Goal: Transaction & Acquisition: Purchase product/service

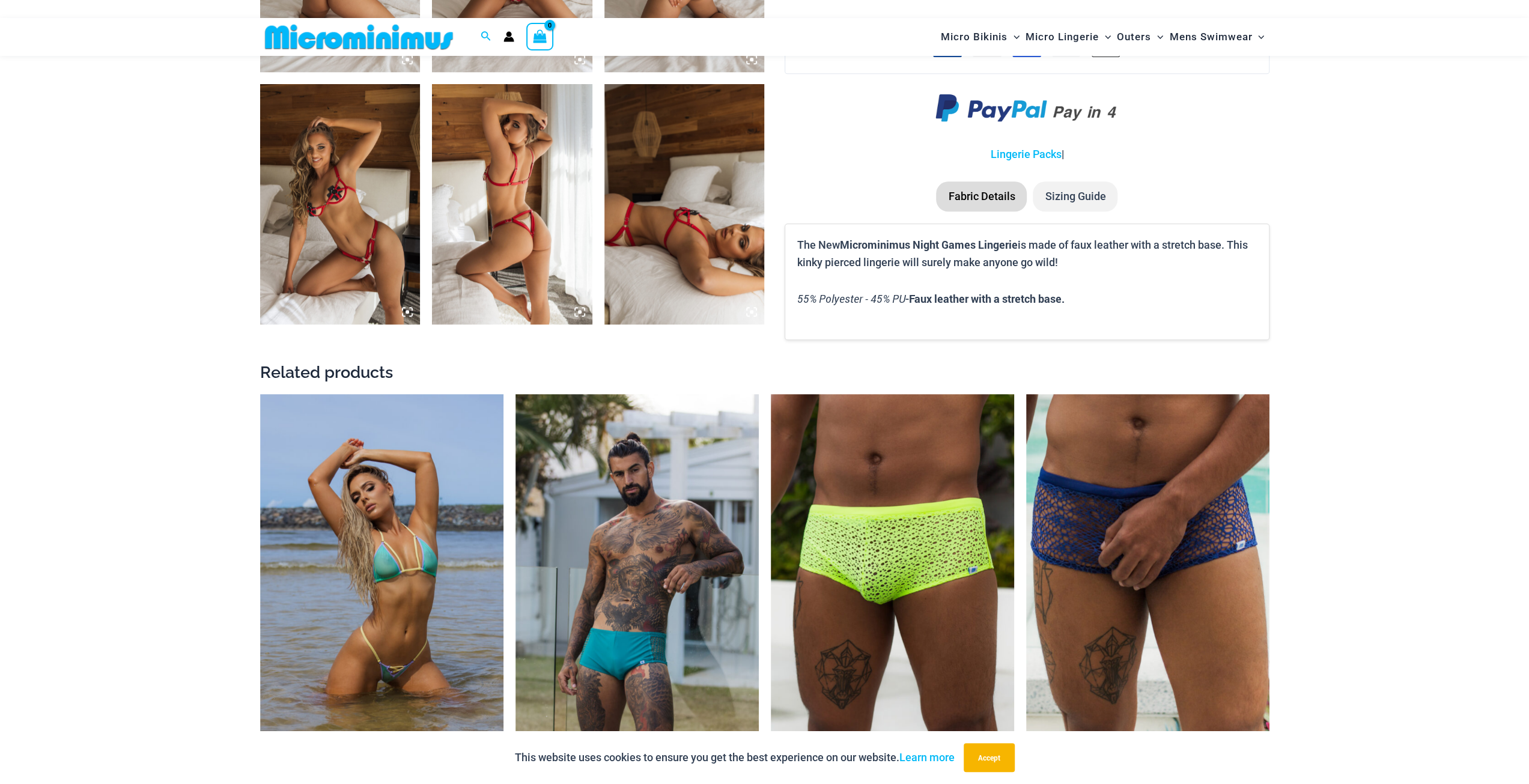
scroll to position [1071, 0]
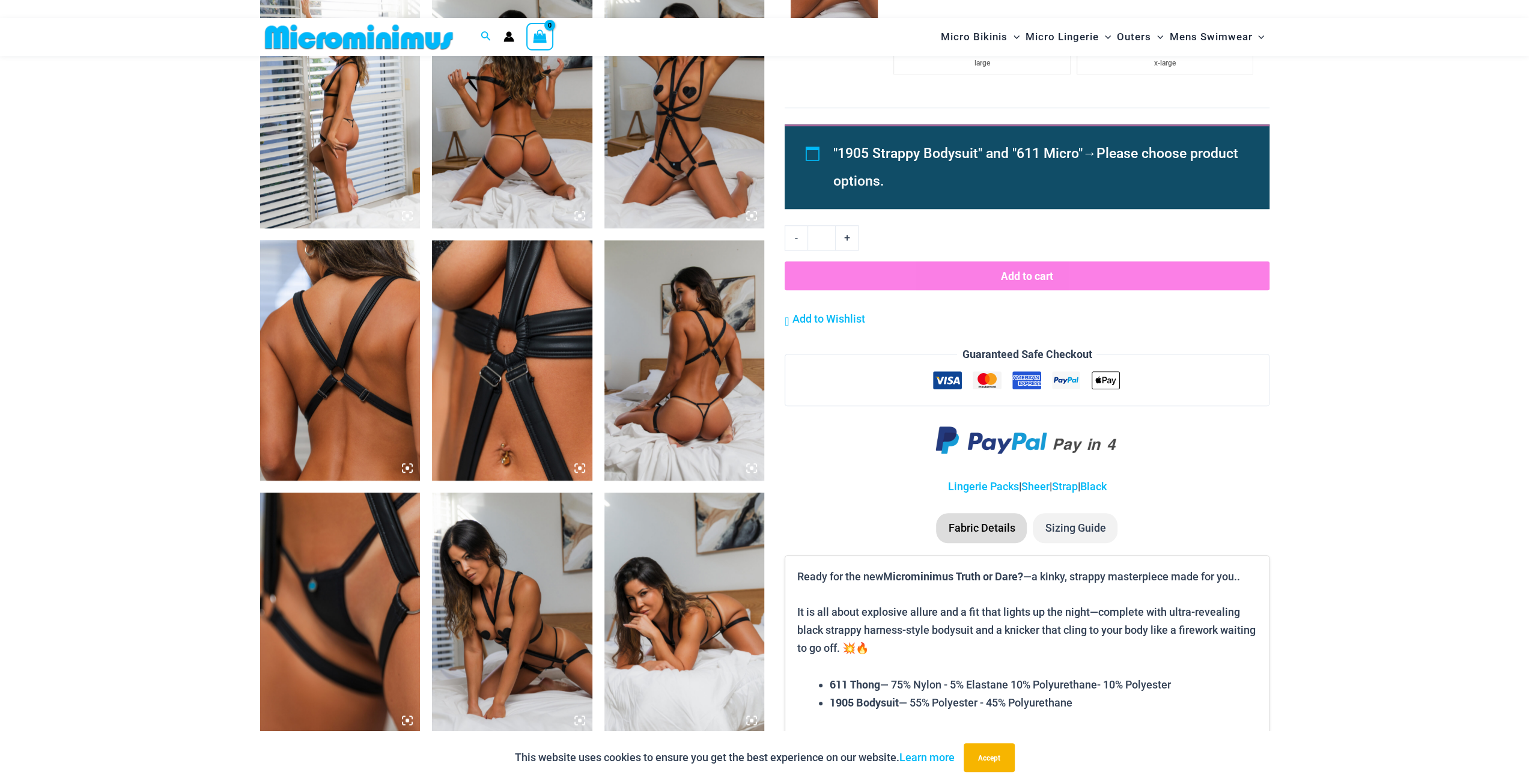
scroll to position [1131, 0]
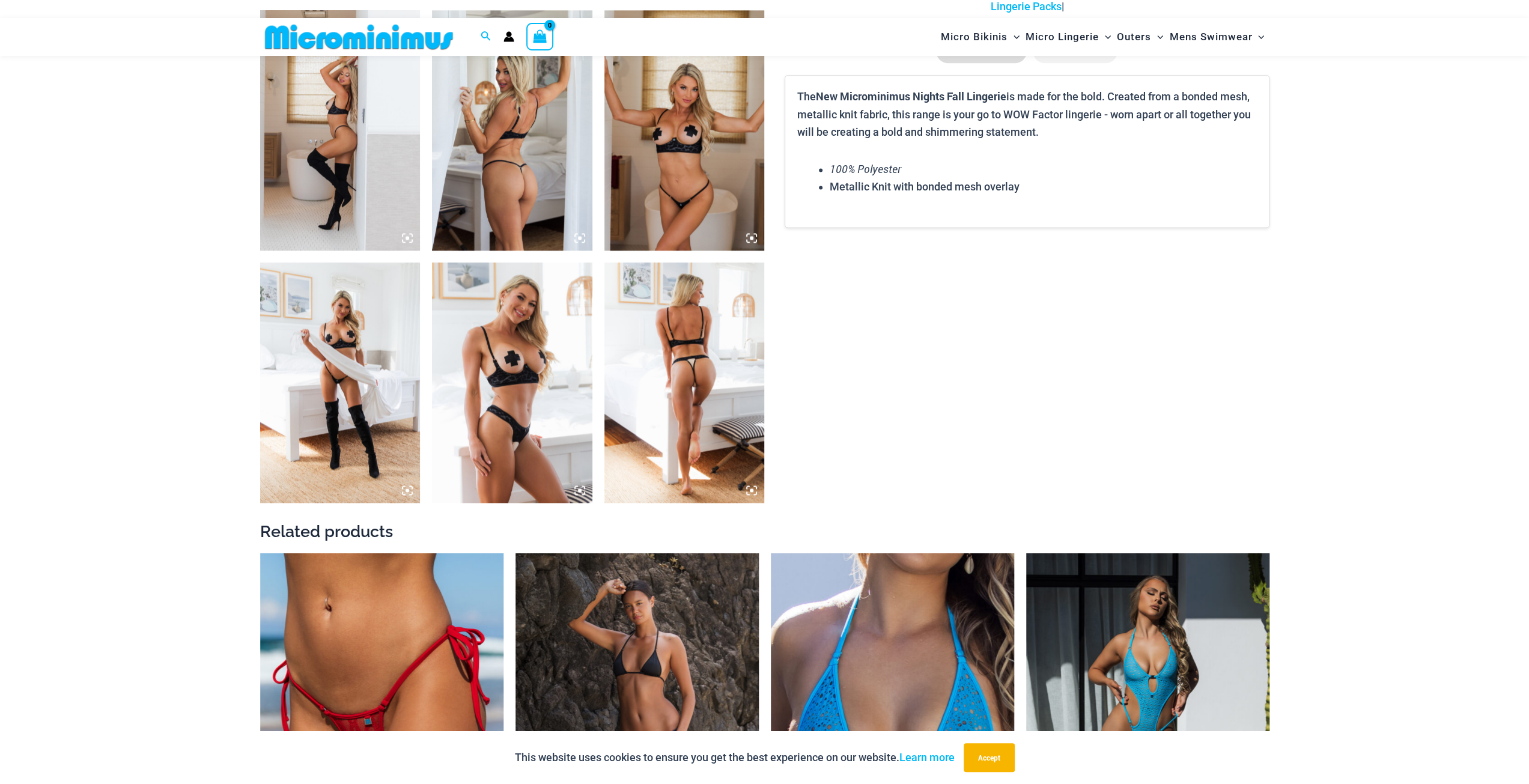
scroll to position [1731, 0]
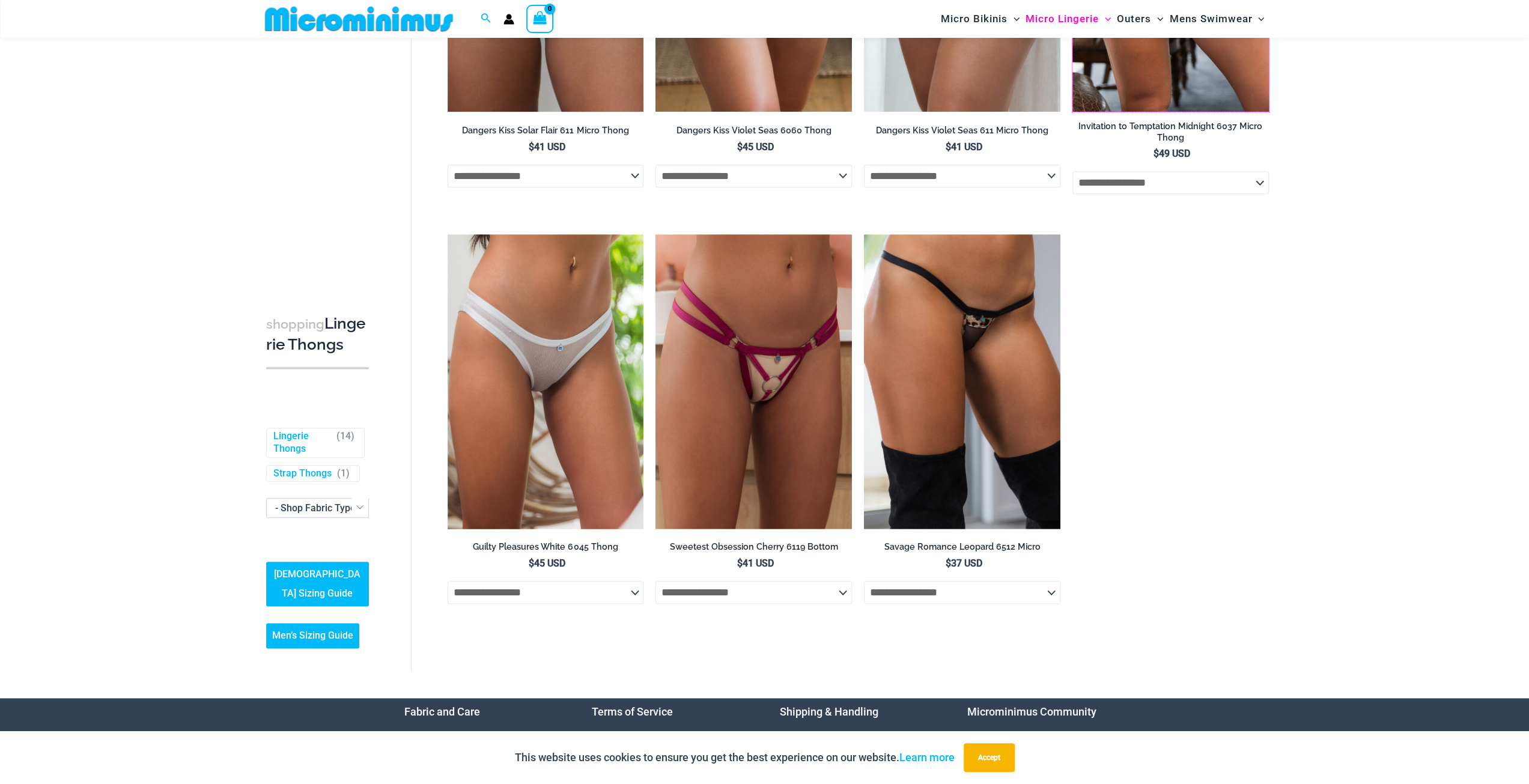
scroll to position [1191, 0]
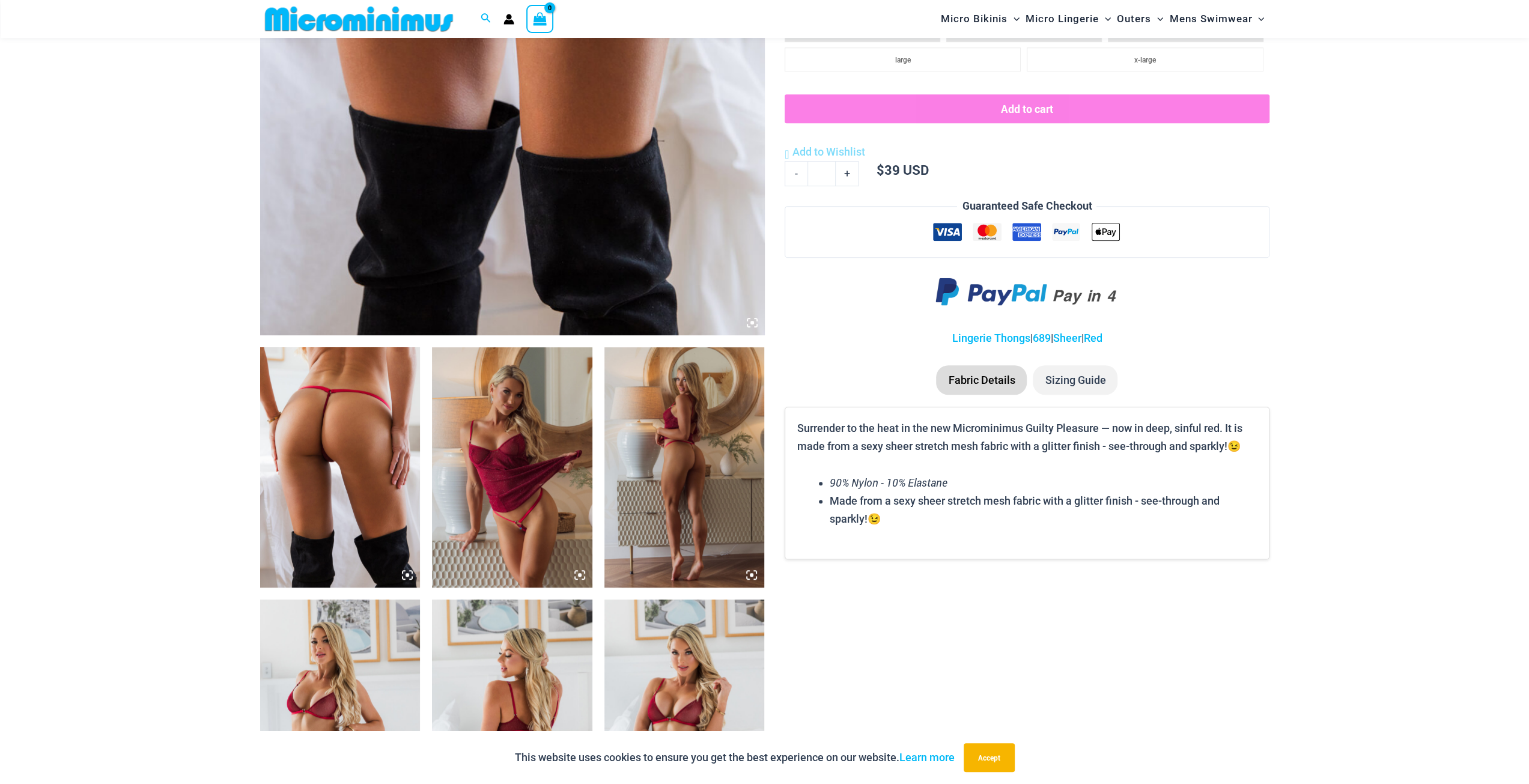
scroll to position [650, 0]
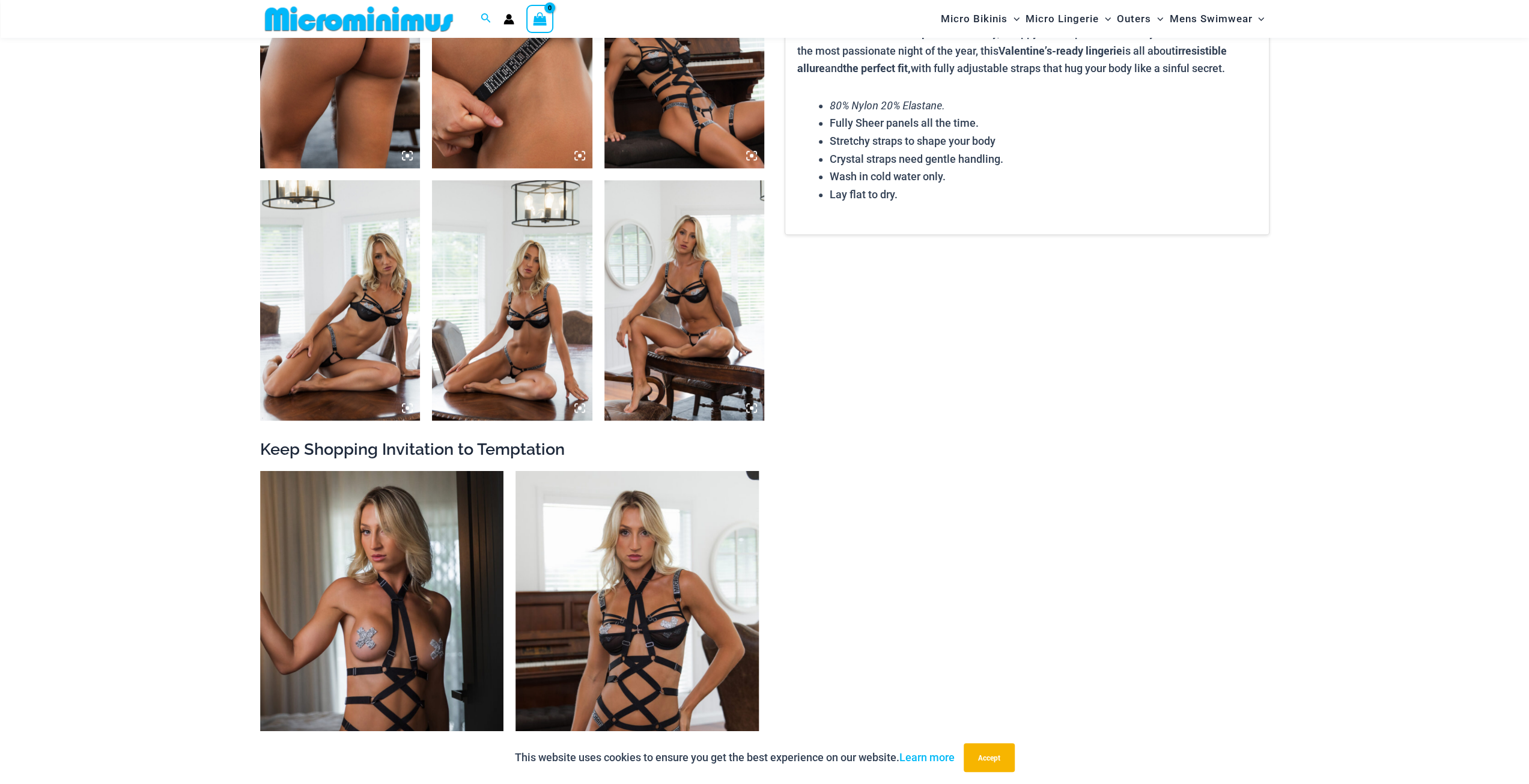
scroll to position [1251, 0]
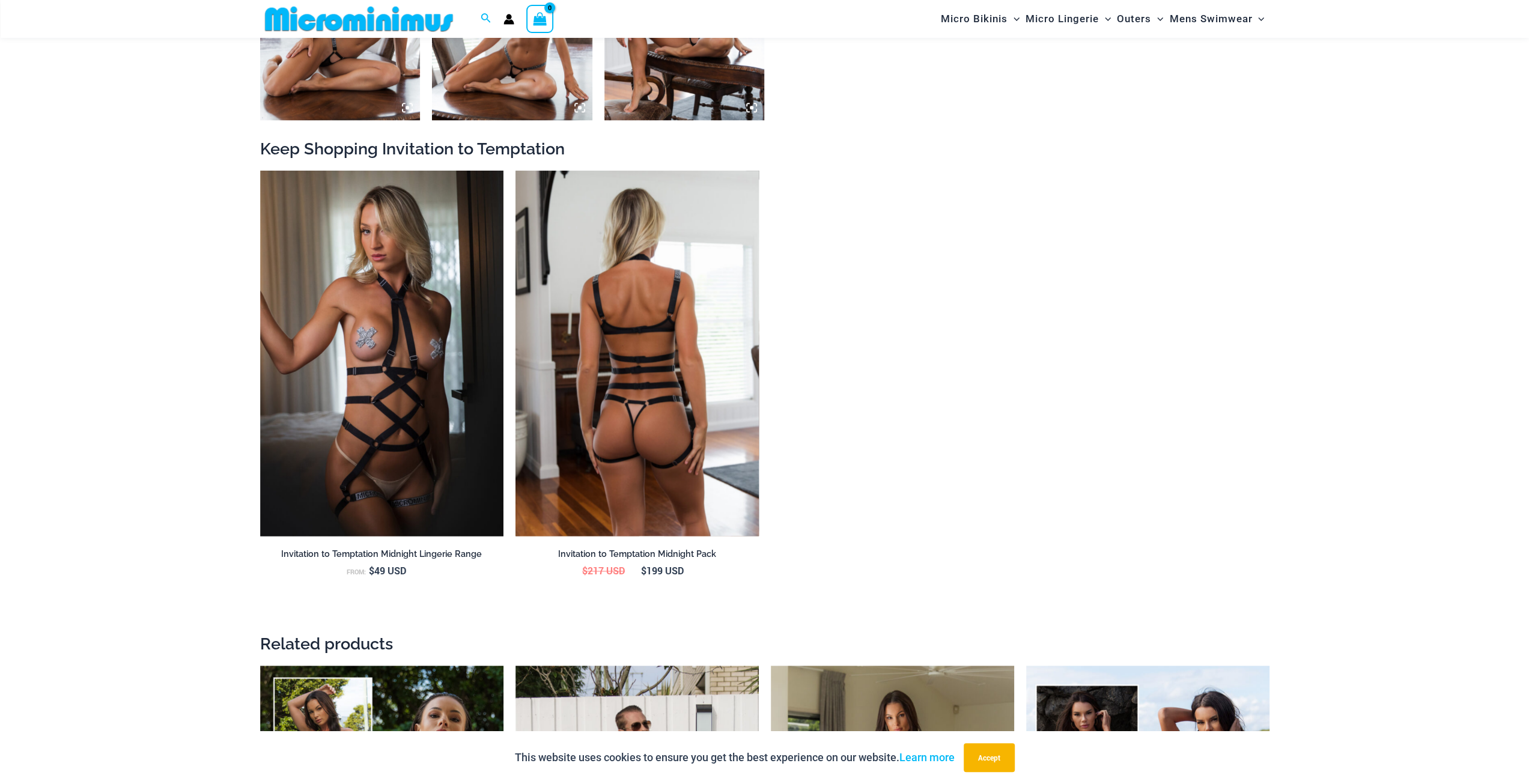
click at [559, 350] on img at bounding box center [637, 353] width 243 height 365
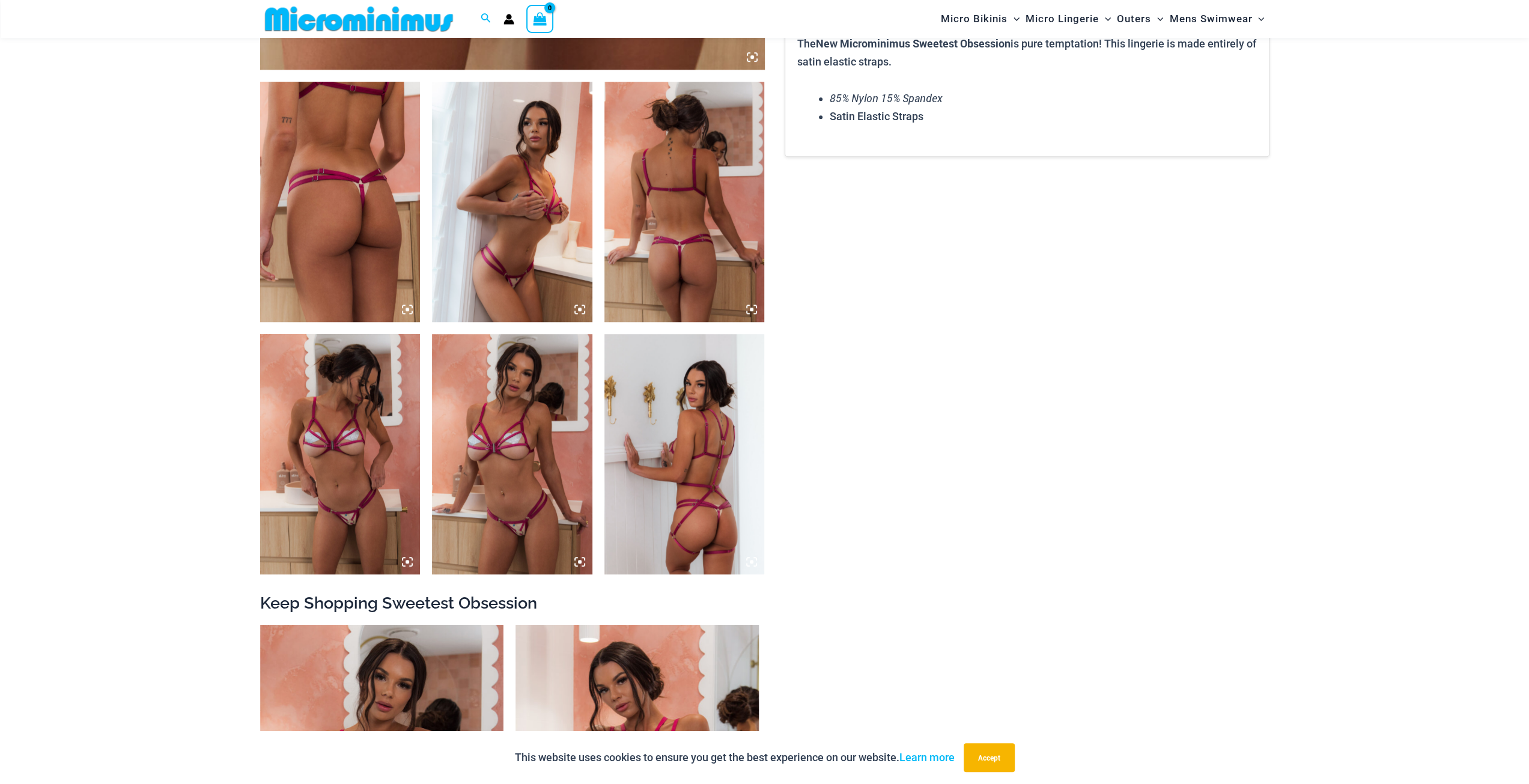
scroll to position [951, 0]
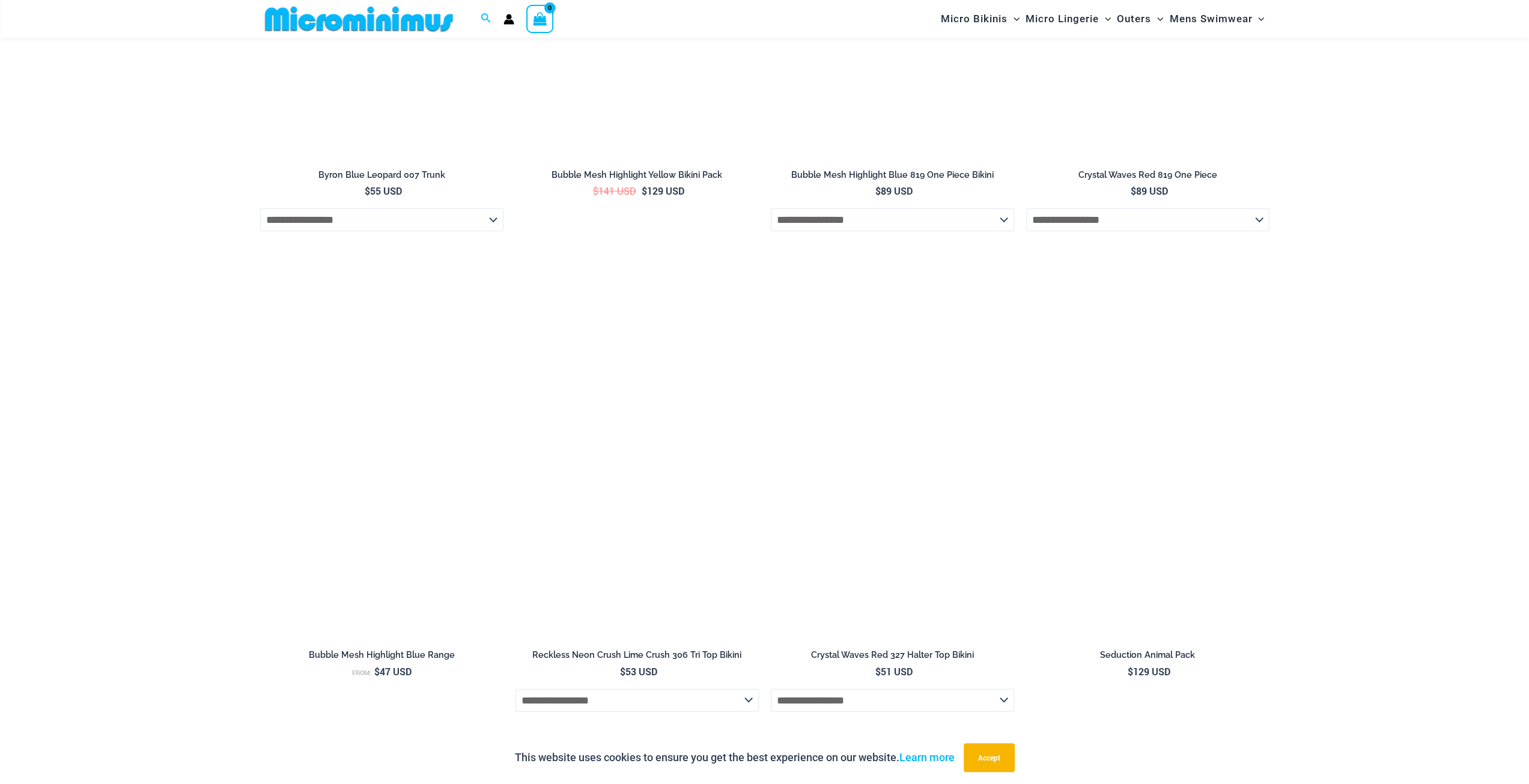
scroll to position [2813, 0]
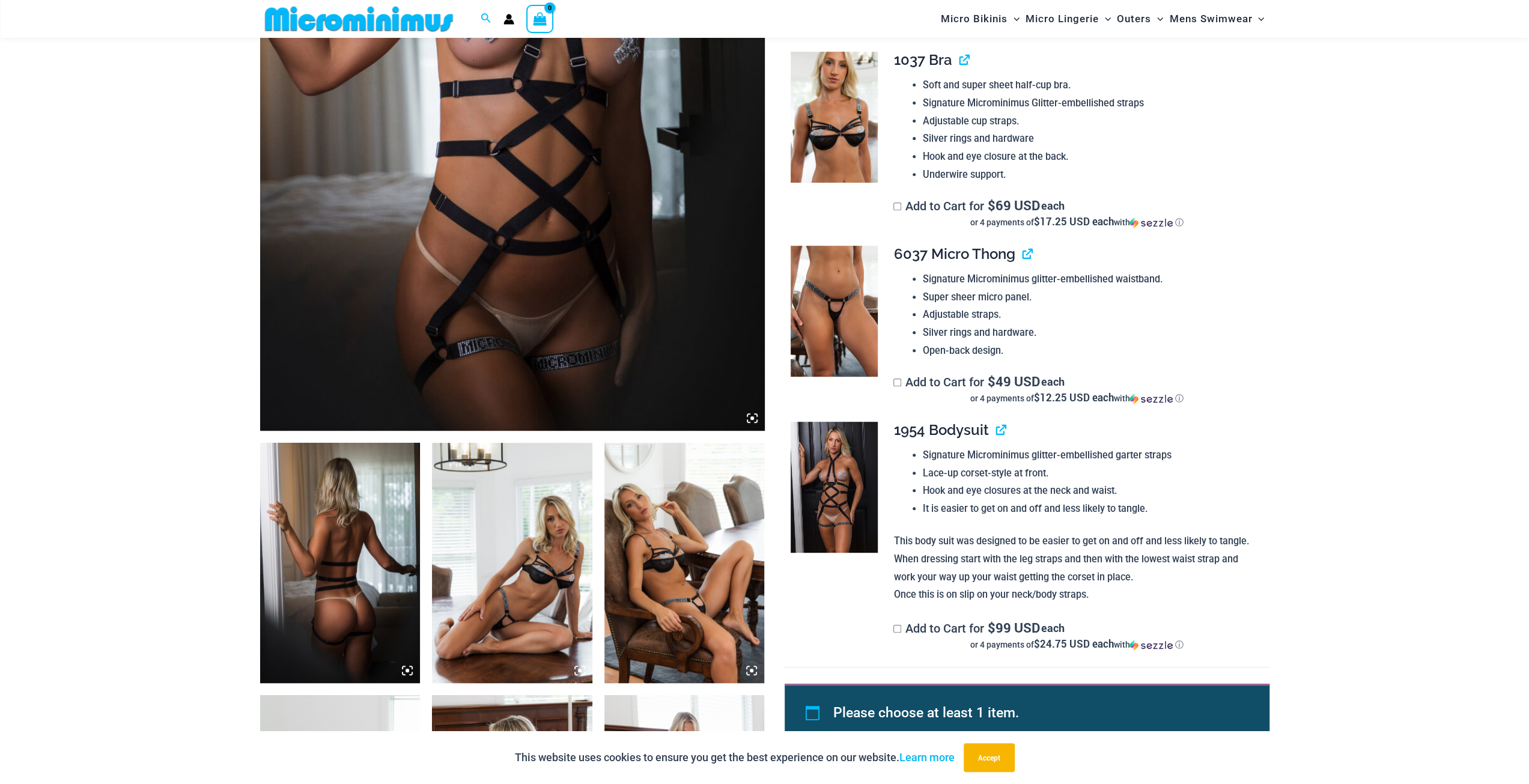
scroll to position [650, 0]
